Goal: Ask a question: Seek information or help from site administrators or community

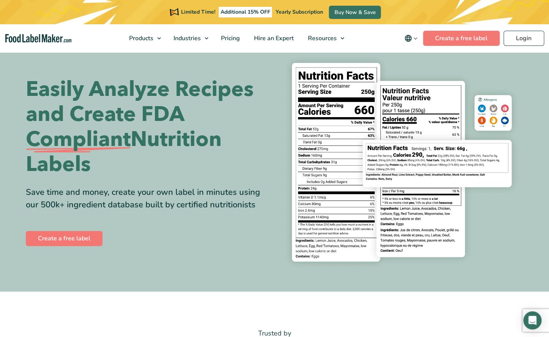
scroll to position [23, 0]
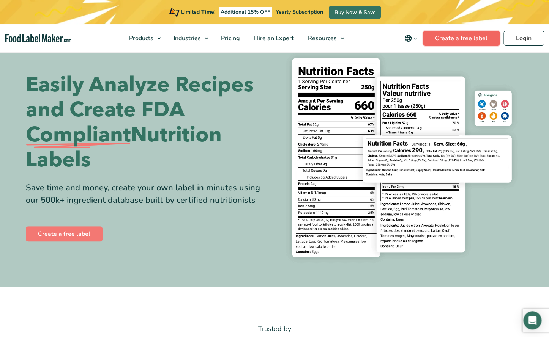
click at [462, 40] on link "Create a free label" at bounding box center [461, 38] width 77 height 15
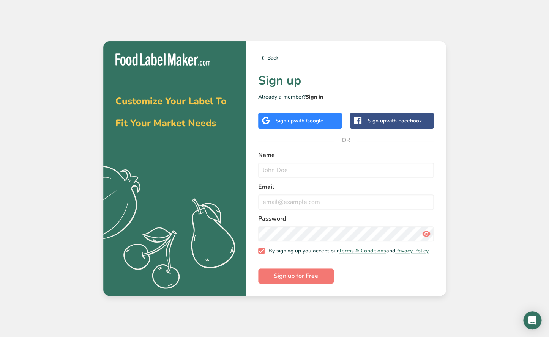
click at [317, 95] on link "Sign in" at bounding box center [314, 96] width 17 height 7
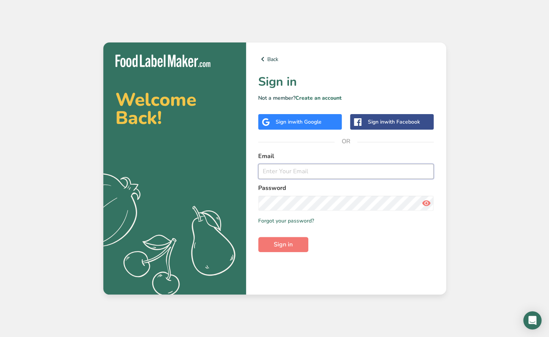
click at [283, 175] on input "email" at bounding box center [346, 171] width 176 height 15
type input "[EMAIL_ADDRESS][DOMAIN_NAME]"
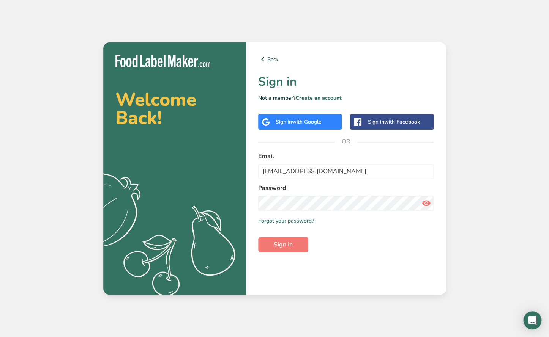
click at [295, 195] on div "Password" at bounding box center [346, 197] width 176 height 27
click at [297, 218] on link "Forgot your password?" at bounding box center [286, 221] width 56 height 8
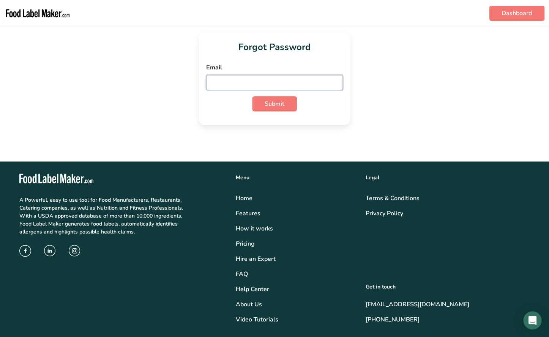
click at [246, 81] on input "email" at bounding box center [274, 82] width 137 height 15
type input "[EMAIL_ADDRESS][DOMAIN_NAME]"
click at [252, 96] on button "Submit" at bounding box center [274, 103] width 45 height 15
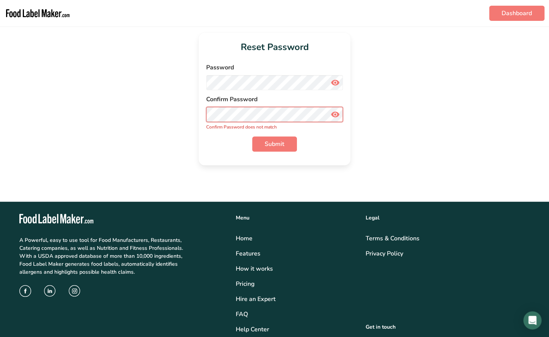
click at [252, 137] on button "Submit" at bounding box center [274, 144] width 45 height 15
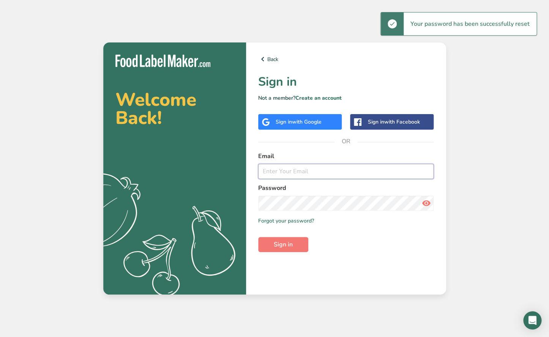
click at [275, 174] on input "email" at bounding box center [346, 171] width 176 height 15
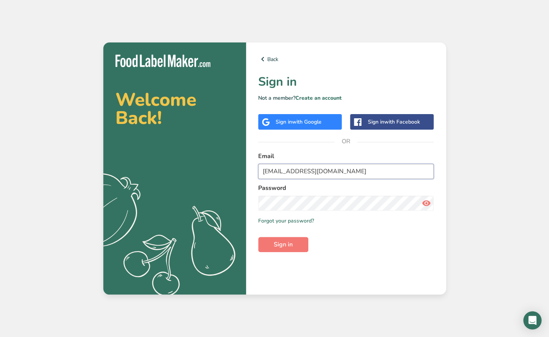
type input "[EMAIL_ADDRESS][DOMAIN_NAME]"
click at [258, 237] on button "Sign in" at bounding box center [283, 244] width 50 height 15
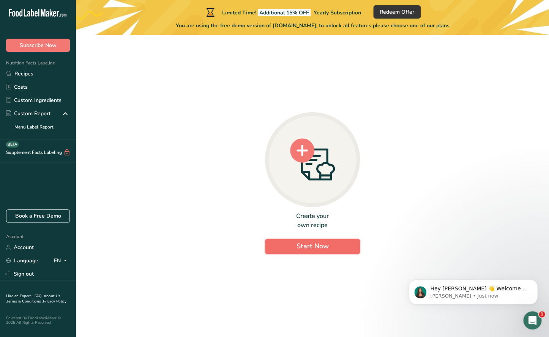
click at [290, 249] on button "Start Now" at bounding box center [312, 246] width 95 height 15
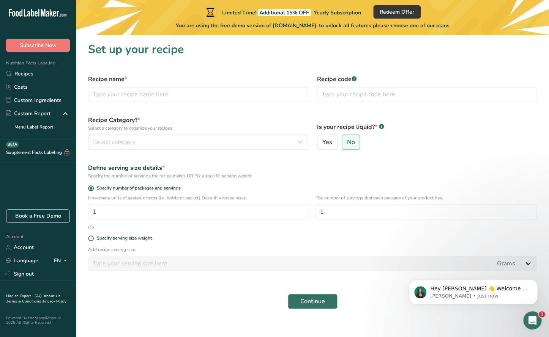
scroll to position [8, 0]
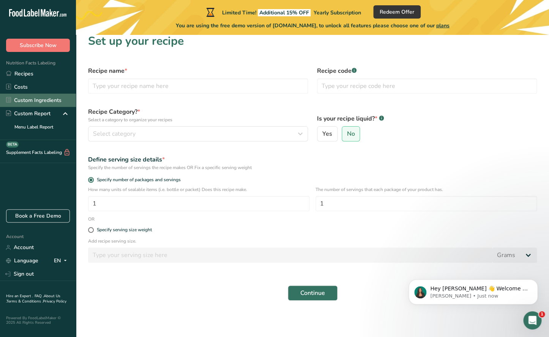
click at [57, 101] on link "Custom Ingredients" at bounding box center [38, 100] width 76 height 13
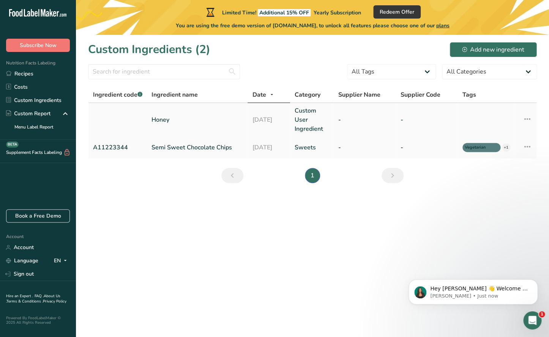
click at [218, 113] on td "Honey" at bounding box center [197, 119] width 101 height 33
click at [297, 120] on link "Custom User Ingredient" at bounding box center [312, 119] width 35 height 27
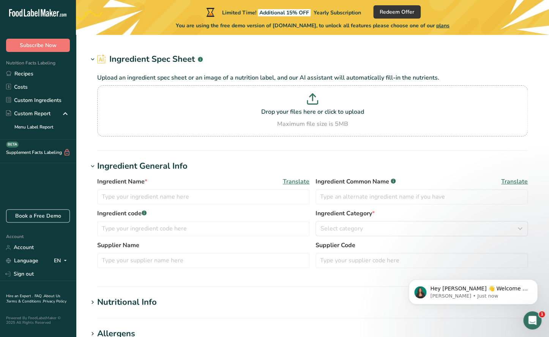
type input "Honey"
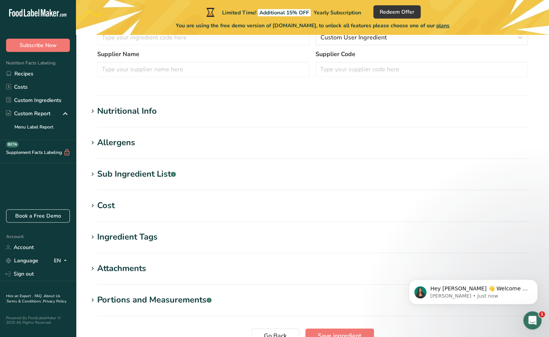
scroll to position [212, 0]
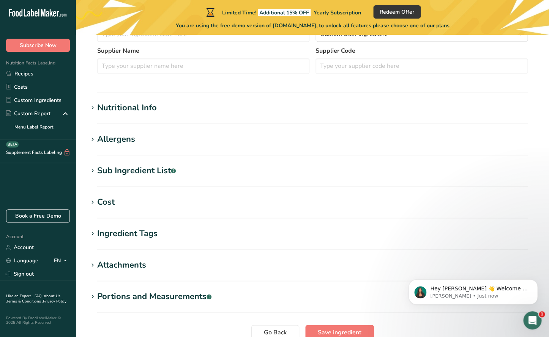
click at [110, 105] on div "Nutritional Info" at bounding box center [127, 108] width 60 height 13
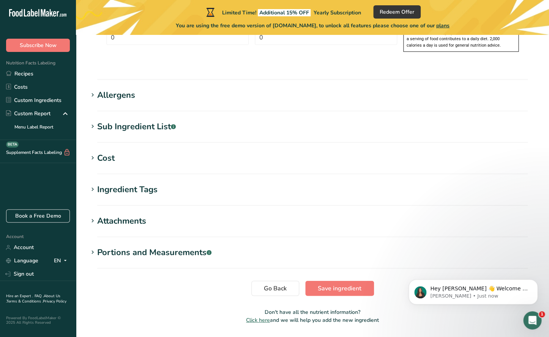
scroll to position [621, 0]
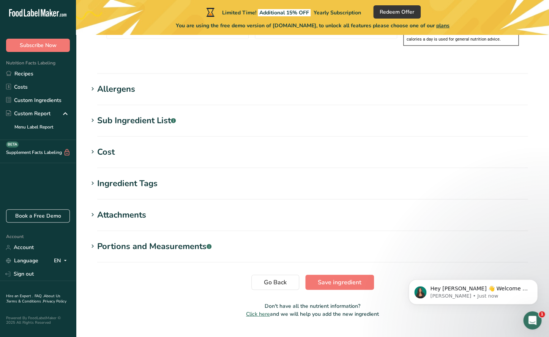
click at [127, 178] on div "Ingredient Tags" at bounding box center [127, 184] width 60 height 13
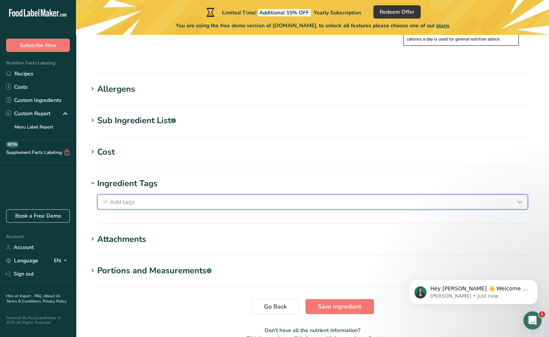
click at [124, 198] on span "Add tags" at bounding box center [122, 202] width 25 height 9
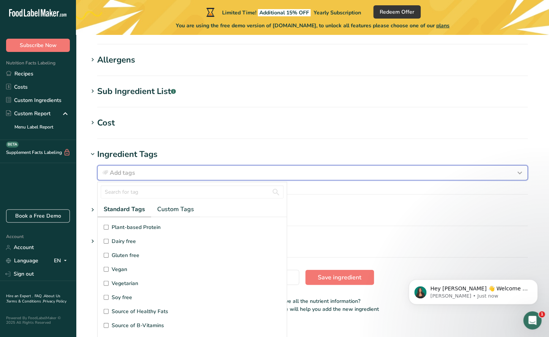
scroll to position [39, 0]
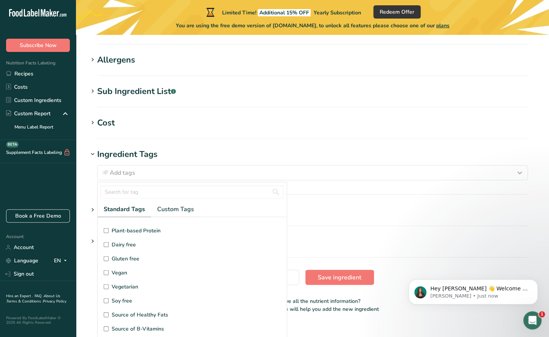
click at [107, 257] on input "Gluten free" at bounding box center [106, 259] width 5 height 5
checkbox input "true"
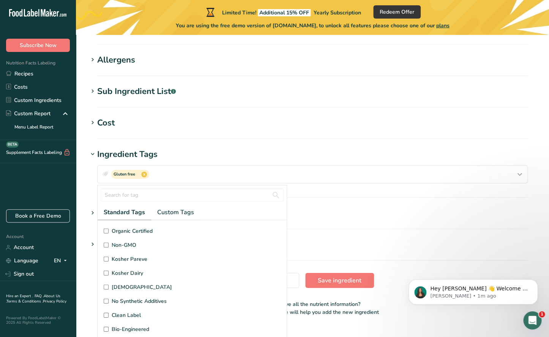
scroll to position [169, 0]
click at [107, 241] on input "Non-GMO" at bounding box center [106, 243] width 5 height 5
checkbox input "true"
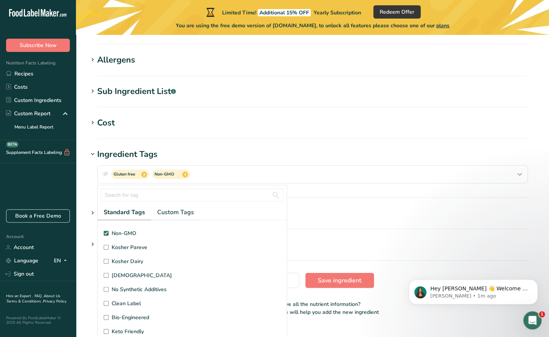
scroll to position [181, 0]
click at [394, 239] on h1 "Portions and Measurements .a-a{fill:#347362;}.b-a{fill:#fff;}" at bounding box center [312, 245] width 449 height 13
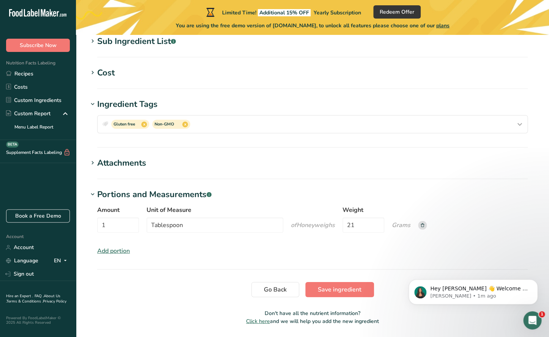
scroll to position [708, 0]
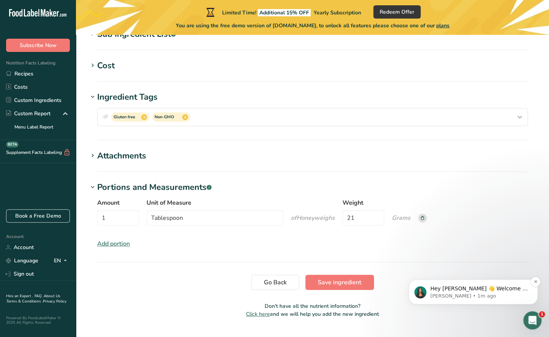
click at [460, 295] on p "Aya • 1m ago" at bounding box center [479, 296] width 98 height 7
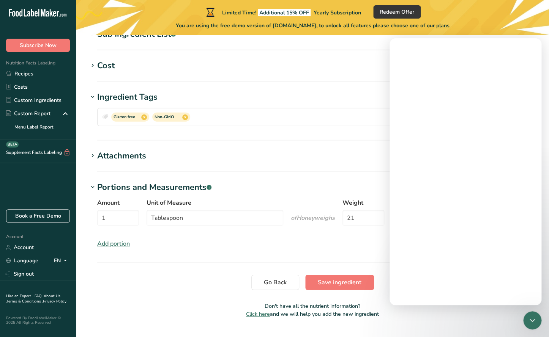
scroll to position [0, 0]
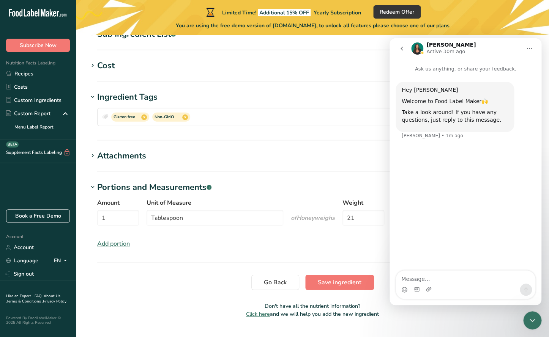
click at [460, 287] on div "Intercom messenger" at bounding box center [465, 290] width 139 height 12
click at [455, 281] on textarea "Message…" at bounding box center [465, 277] width 139 height 13
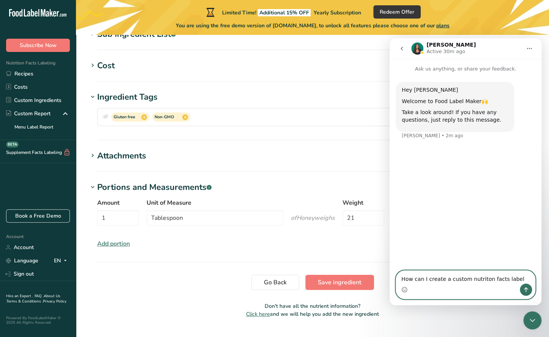
type textarea "How can I create a custom nutriton facts label?"
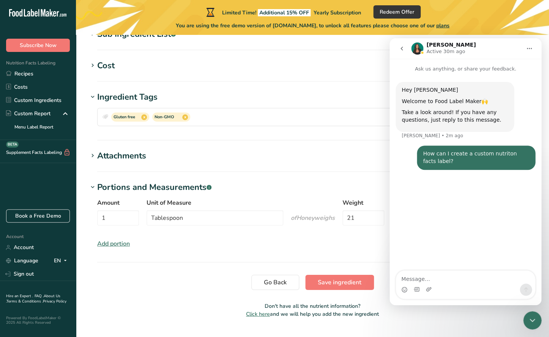
click at [402, 48] on icon "go back" at bounding box center [401, 49] width 2 height 4
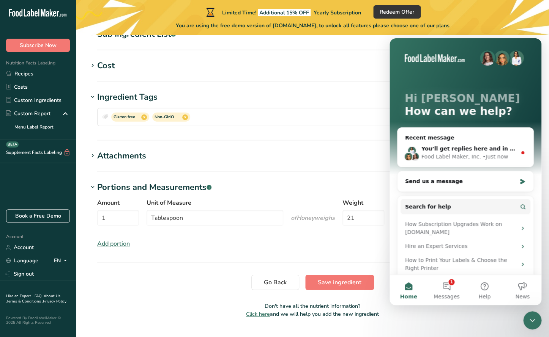
click at [364, 63] on section "Cost Price($) .a-a{fill:#347362;}.b-a{fill:#fff;} Amount Unit Grams kg mg mcg l…" at bounding box center [312, 71] width 449 height 22
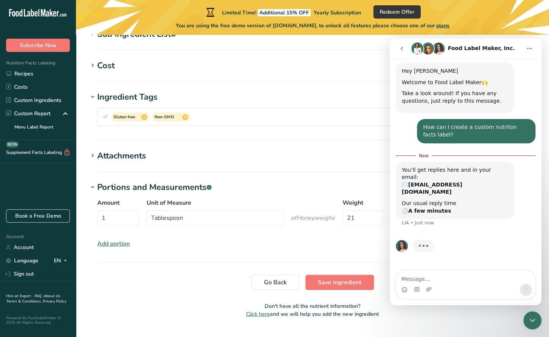
scroll to position [19, 0]
click at [347, 150] on h1 "Attachments" at bounding box center [312, 156] width 449 height 13
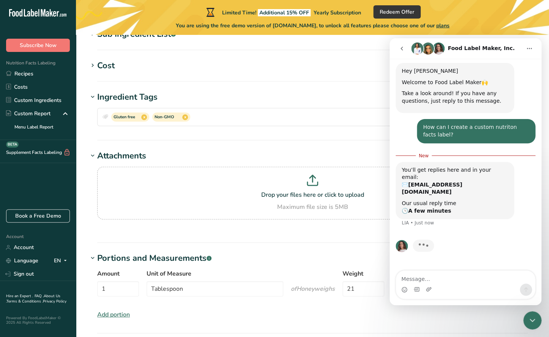
click at [531, 321] on icon "Close Intercom Messenger" at bounding box center [531, 320] width 5 height 3
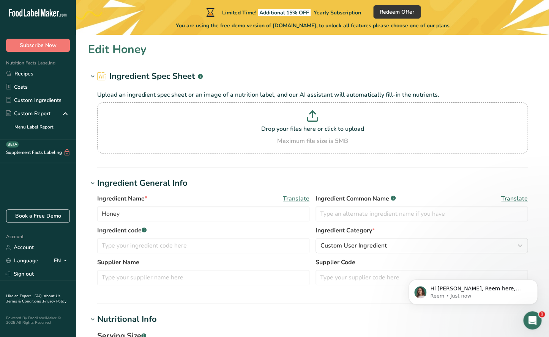
scroll to position [0, 0]
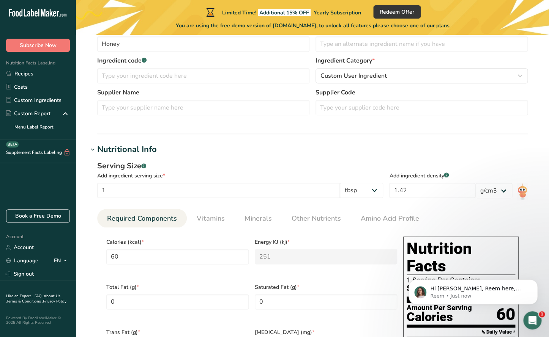
click at [540, 318] on div "Open Intercom Messenger" at bounding box center [532, 320] width 25 height 25
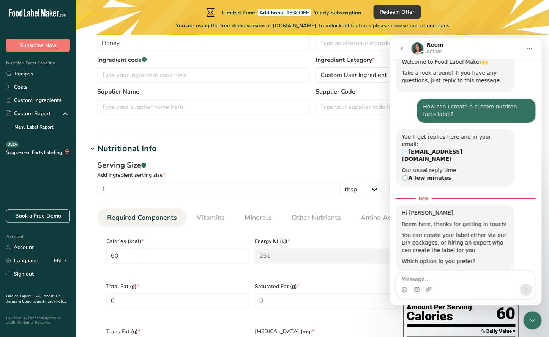
scroll to position [40, 0]
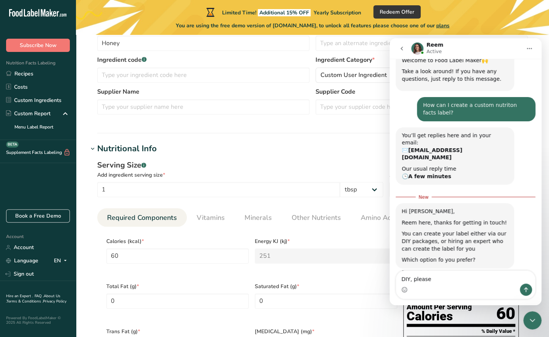
type textarea "DIY, please."
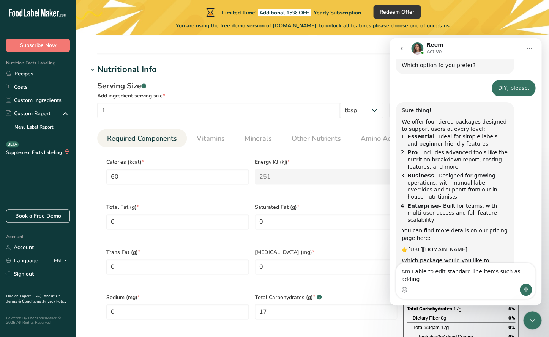
scroll to position [257, 0]
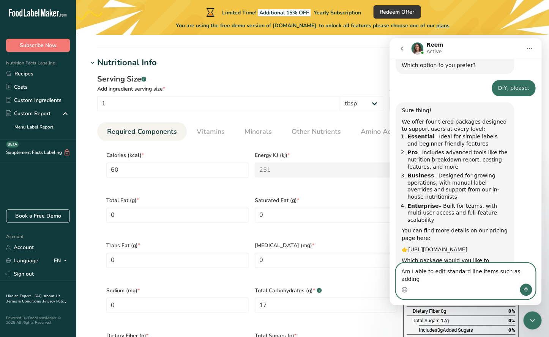
paste textarea "(34% DV†)"
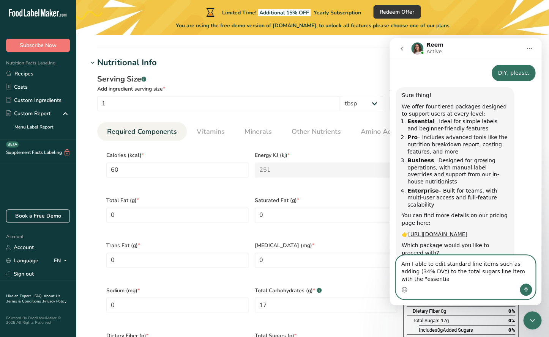
scroll to position [238, 0]
type textarea "Am I able to edit standard line items such as adding (34% DV†) to the total sug…"
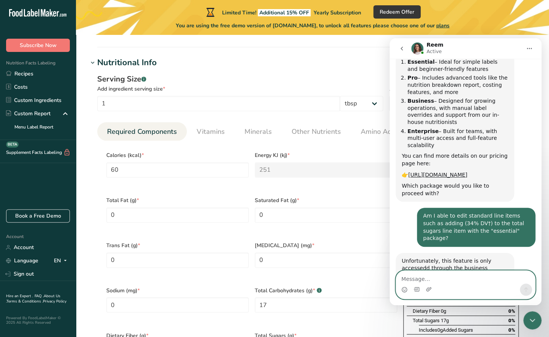
scroll to position [298, 0]
type textarea "o"
type textarea "Ok, how much is the business package?"
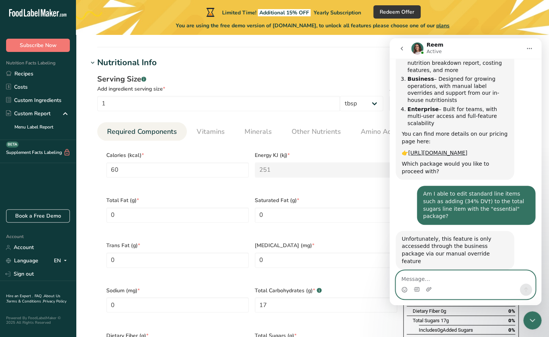
scroll to position [321, 0]
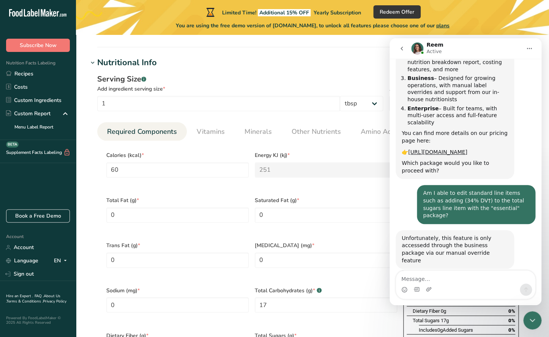
click at [448, 27] on span "plans" at bounding box center [442, 25] width 13 height 7
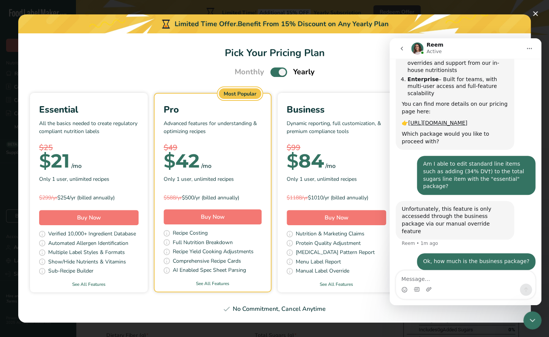
scroll to position [350, 0]
click at [416, 281] on textarea "Message…" at bounding box center [465, 277] width 139 height 13
type textarea "i"
type textarea "I see it now."
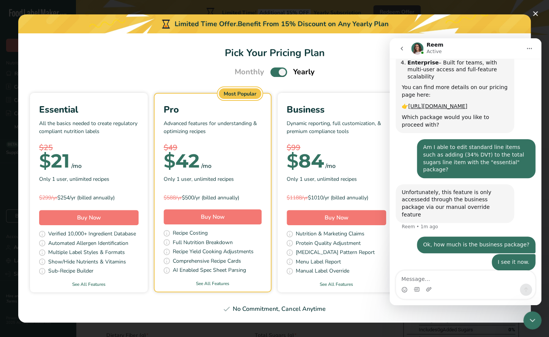
scroll to position [367, 0]
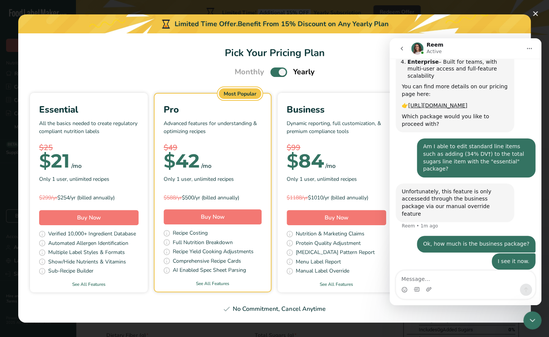
click at [535, 319] on icon "Close Intercom Messenger" at bounding box center [532, 320] width 9 height 9
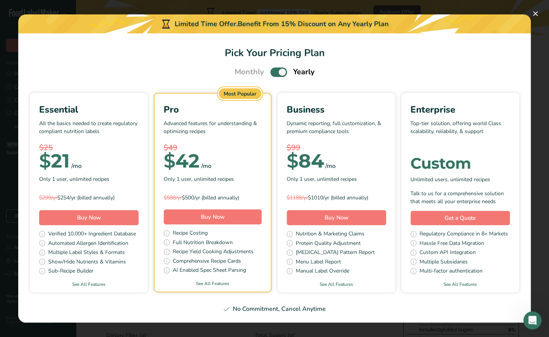
click at [279, 70] on span "Pick Your Pricing Plan Modal" at bounding box center [278, 72] width 17 height 9
click at [275, 70] on input "Pick Your Pricing Plan Modal" at bounding box center [272, 72] width 5 height 5
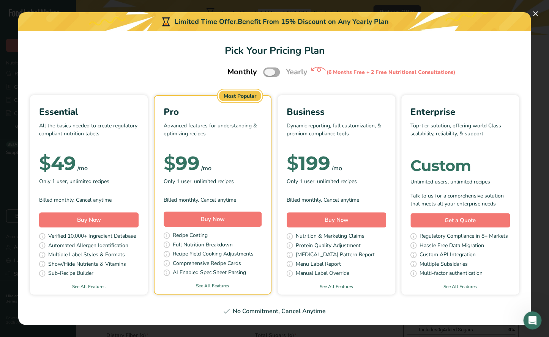
click at [268, 75] on span "Pick Your Pricing Plan Modal" at bounding box center [271, 72] width 17 height 9
click at [268, 75] on input "Pick Your Pricing Plan Modal" at bounding box center [265, 72] width 5 height 5
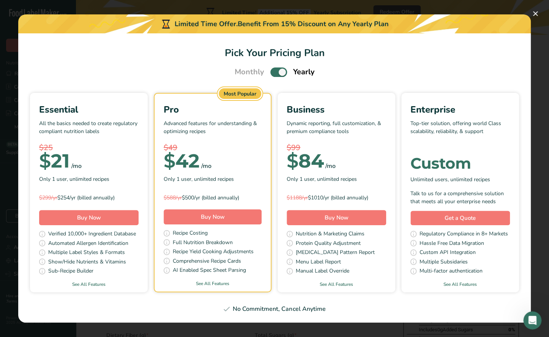
click at [276, 72] on span "Pick Your Pricing Plan Modal" at bounding box center [278, 72] width 17 height 9
click at [275, 72] on input "Pick Your Pricing Plan Modal" at bounding box center [272, 72] width 5 height 5
checkbox input "false"
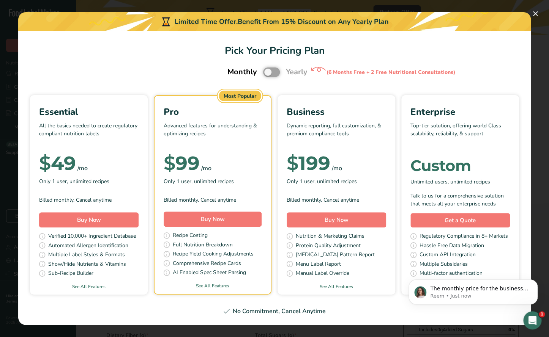
scroll to position [0, 0]
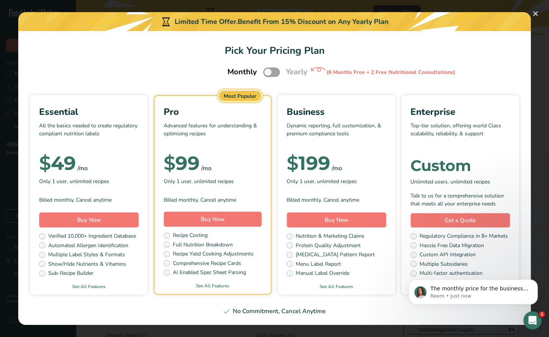
click at [529, 316] on div "Open Intercom Messenger" at bounding box center [532, 320] width 25 height 25
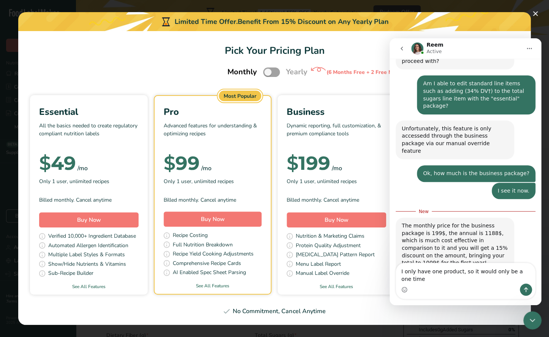
scroll to position [429, 0]
click at [463, 271] on textarea "I only have one product, so it would only be a one time use" at bounding box center [465, 273] width 139 height 20
click at [463, 272] on textarea "I only have one product, so it would only be a one time use" at bounding box center [465, 273] width 139 height 20
click at [487, 279] on textarea "I only have one product, in 3 different size containers so it would only be a o…" at bounding box center [465, 273] width 139 height 20
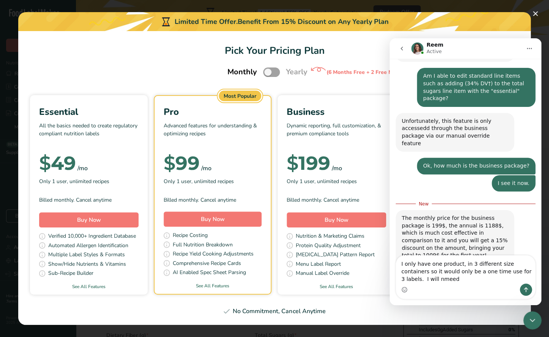
scroll to position [437, 0]
type textarea "I only have one product, in 3 different size containers so it would only be a o…"
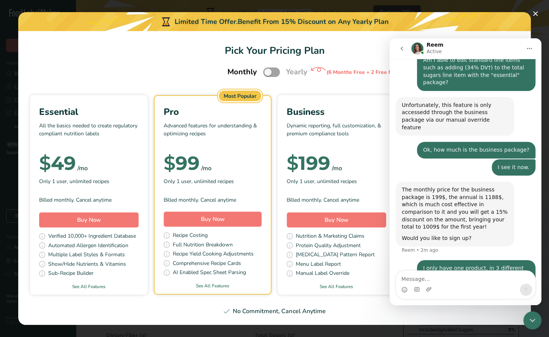
scroll to position [454, 0]
click at [530, 319] on icon "Close Intercom Messenger" at bounding box center [532, 320] width 9 height 9
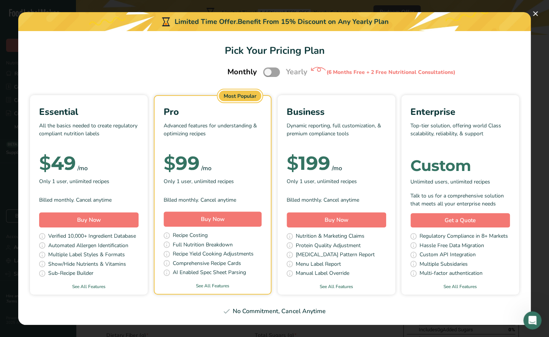
click at [536, 319] on icon "Open Intercom Messenger" at bounding box center [532, 321] width 13 height 13
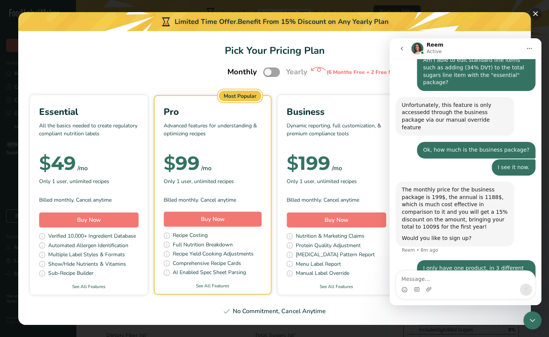
click at [533, 14] on button "Pick Your Pricing Plan Modal" at bounding box center [535, 14] width 12 height 12
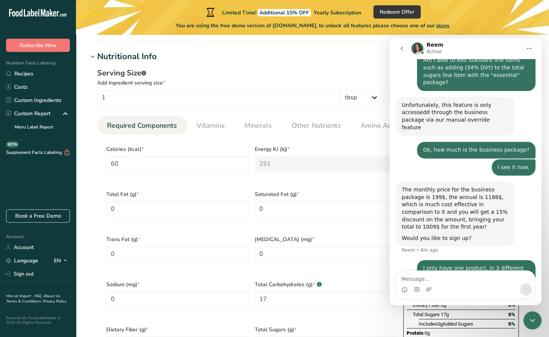
scroll to position [264, 0]
click at [529, 325] on div "Close Intercom Messenger" at bounding box center [532, 321] width 18 height 18
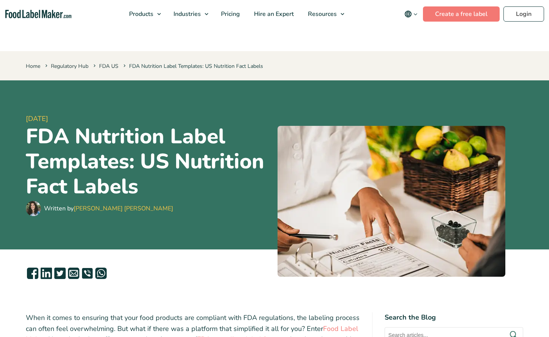
scroll to position [214, 0]
